Goal: Task Accomplishment & Management: Use online tool/utility

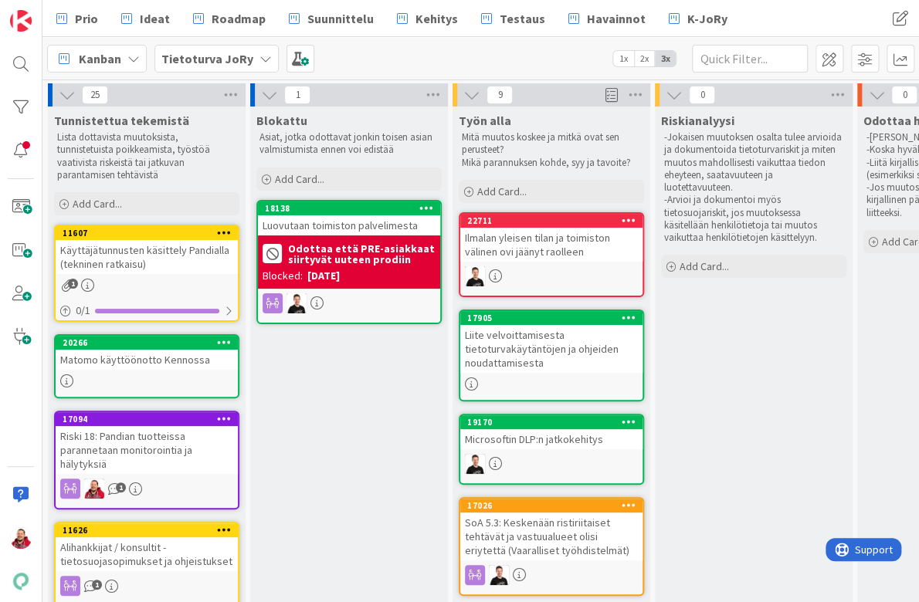
click at [225, 62] on div "Tietoturva JoRy" at bounding box center [216, 59] width 124 height 28
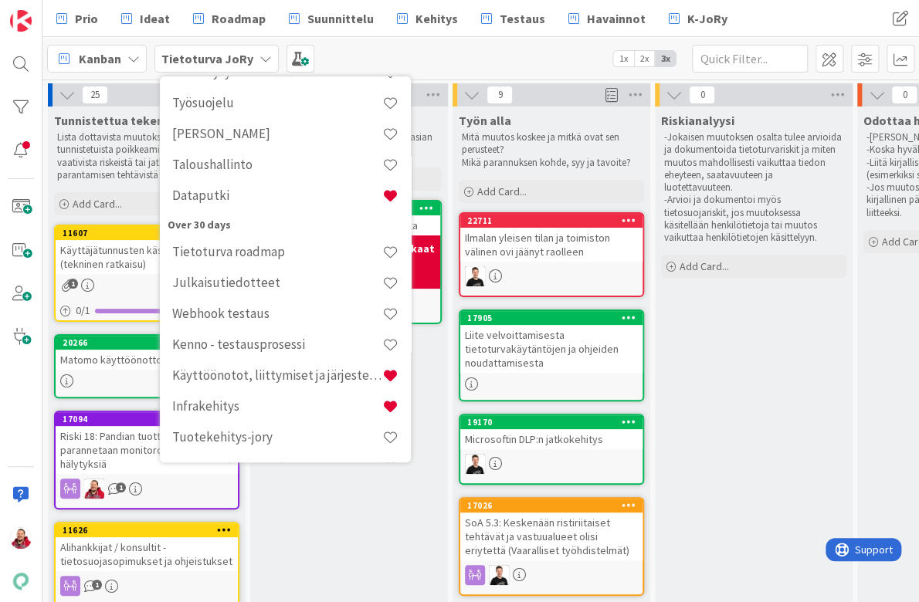
scroll to position [361, 0]
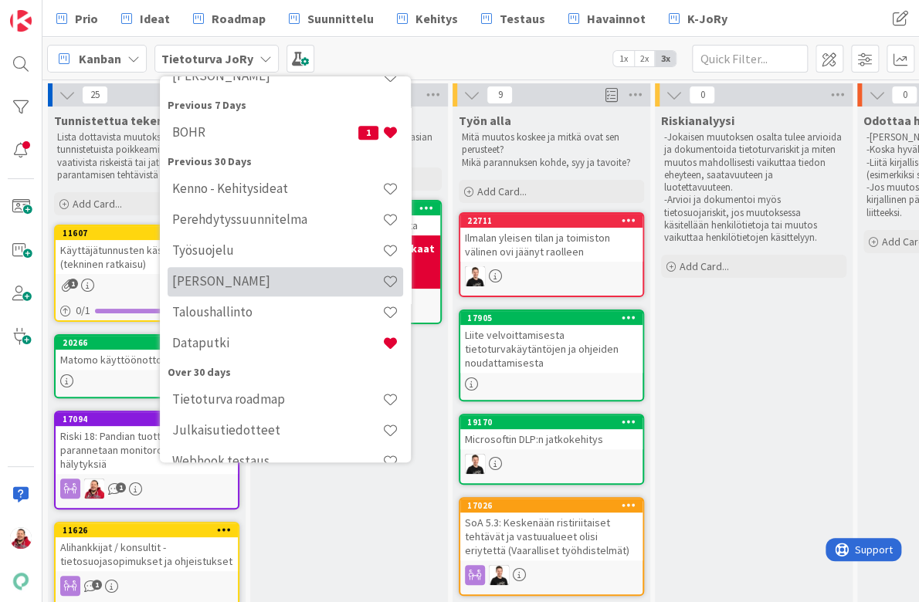
click at [247, 267] on div "[PERSON_NAME]" at bounding box center [285, 281] width 235 height 29
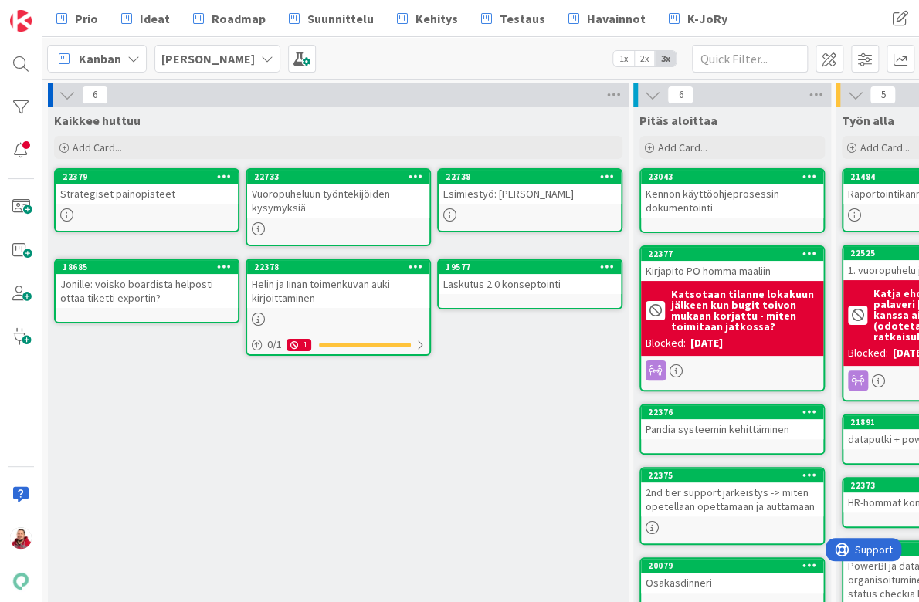
click at [225, 261] on icon at bounding box center [224, 266] width 15 height 11
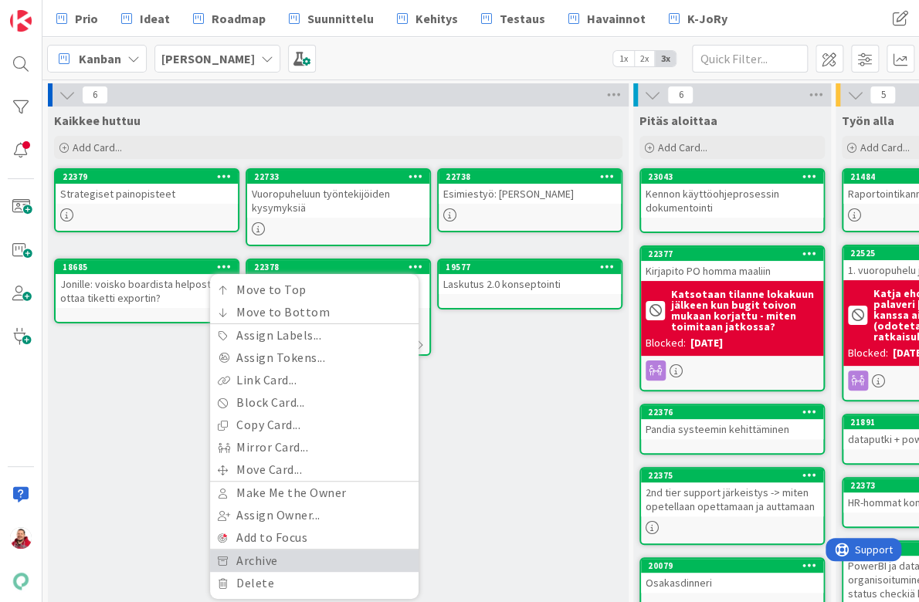
click at [287, 550] on link "Archive" at bounding box center [314, 561] width 208 height 22
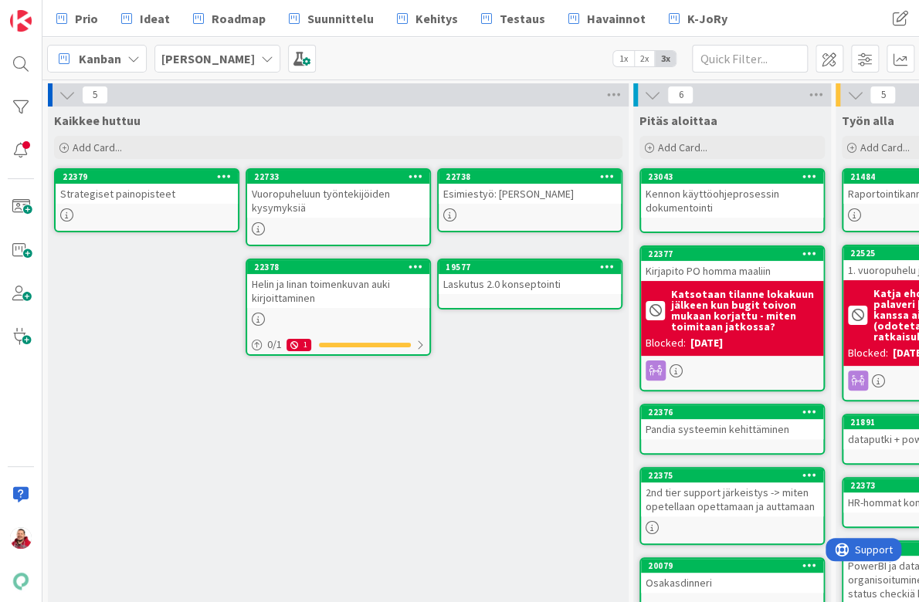
click at [199, 208] on div at bounding box center [147, 214] width 182 height 13
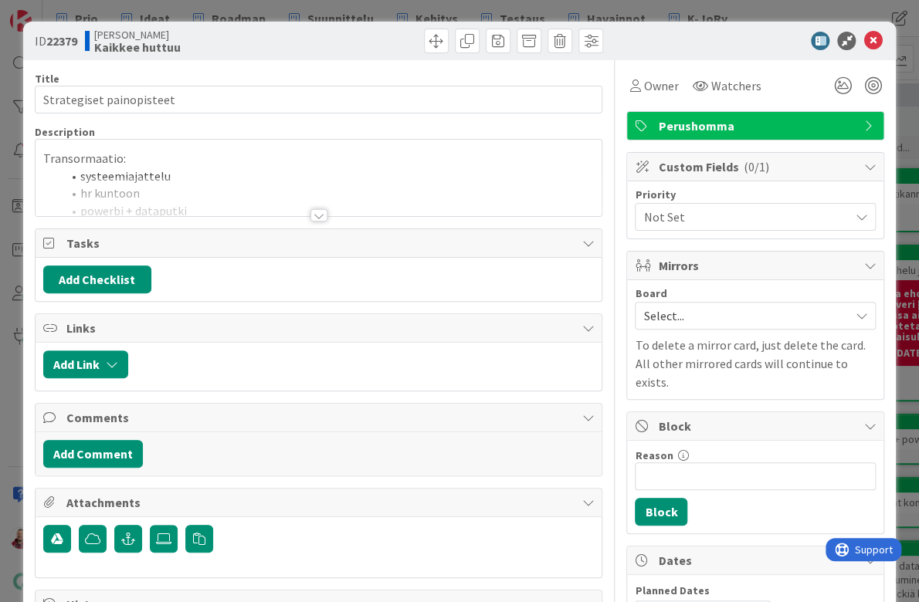
click at [315, 209] on div at bounding box center [318, 215] width 17 height 12
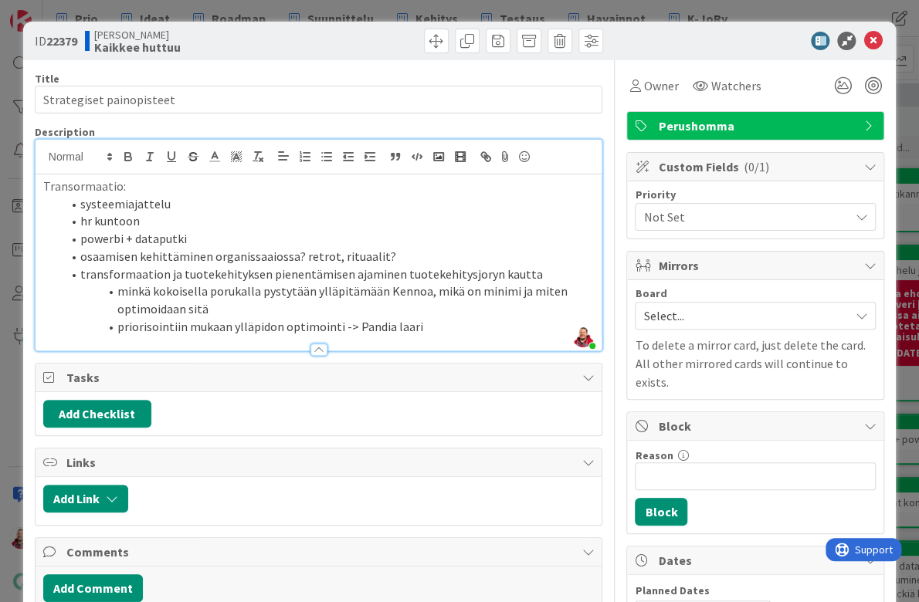
click at [66, 178] on p "Transormaatio:" at bounding box center [318, 187] width 551 height 18
click at [875, 32] on icon at bounding box center [872, 41] width 19 height 19
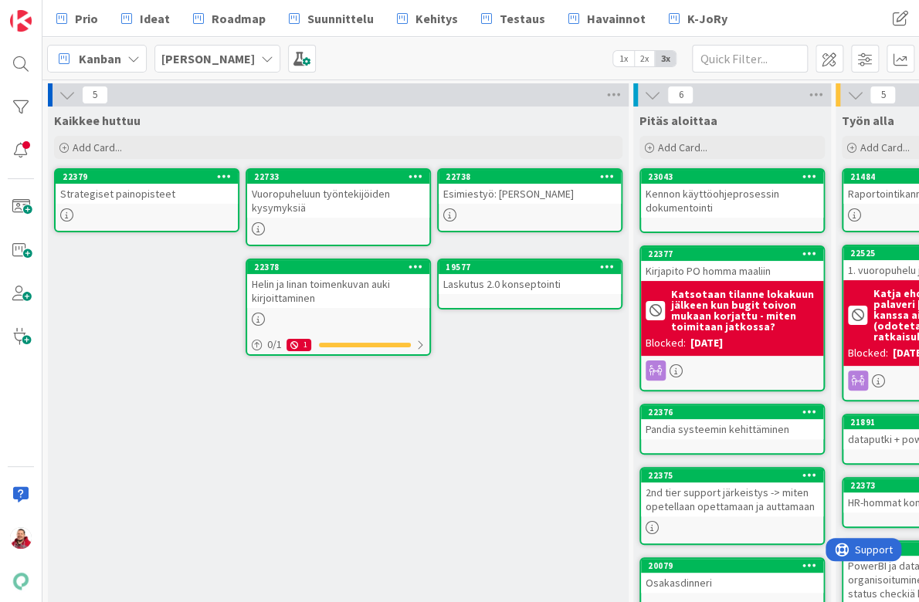
click at [375, 187] on div "Vuoropuheluun työntekijöiden kysymyksiä" at bounding box center [338, 201] width 182 height 34
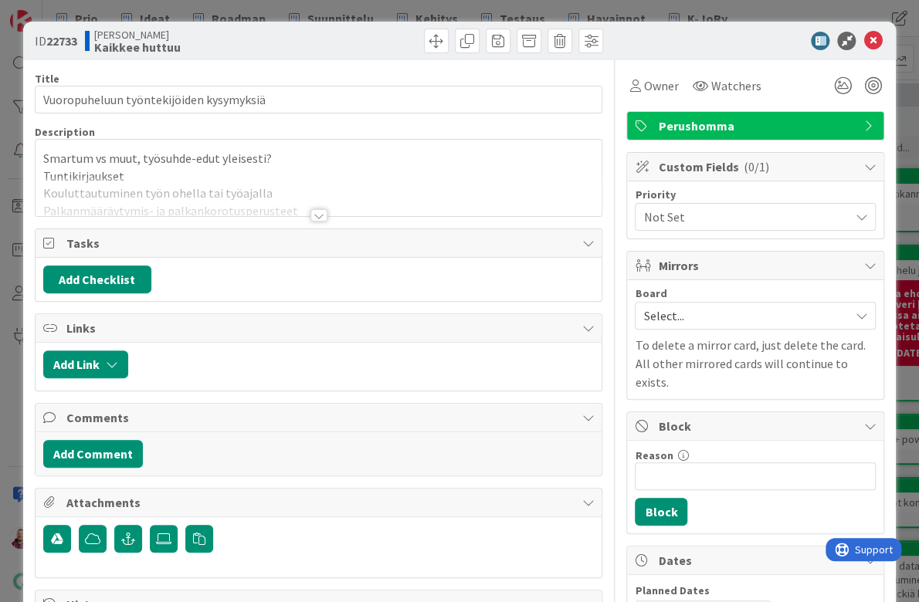
click at [319, 209] on div at bounding box center [318, 215] width 17 height 12
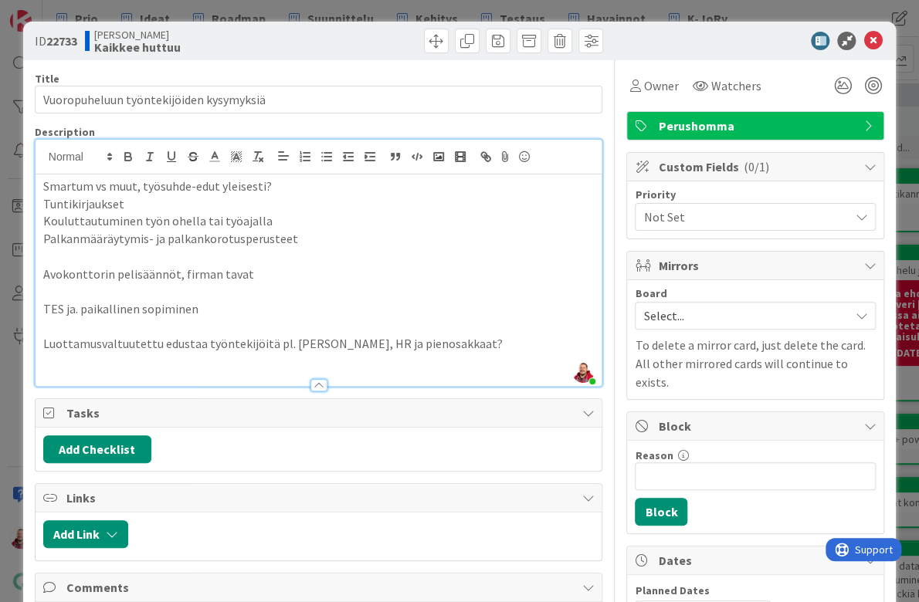
click at [876, 34] on icon at bounding box center [872, 41] width 19 height 19
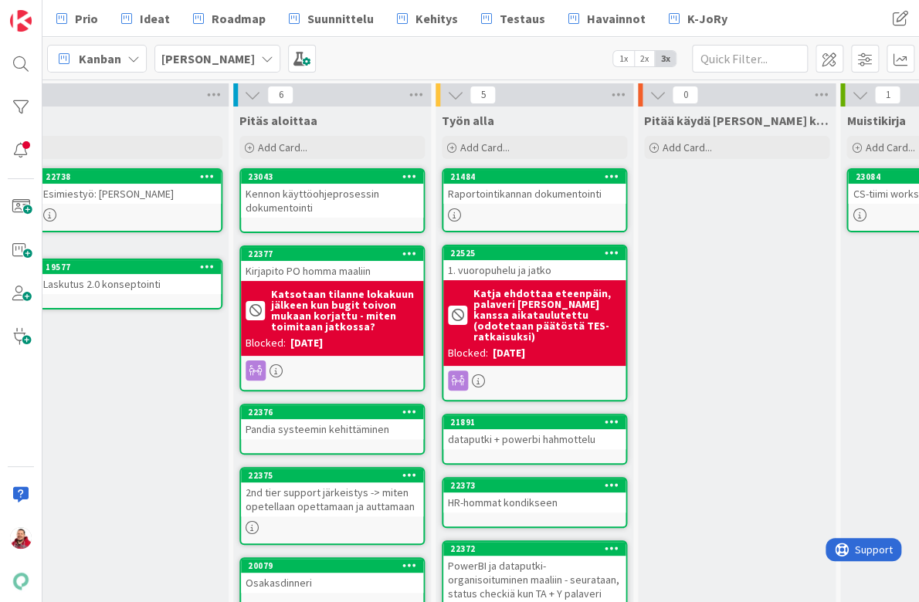
scroll to position [0, 460]
